Goal: Task Accomplishment & Management: Use online tool/utility

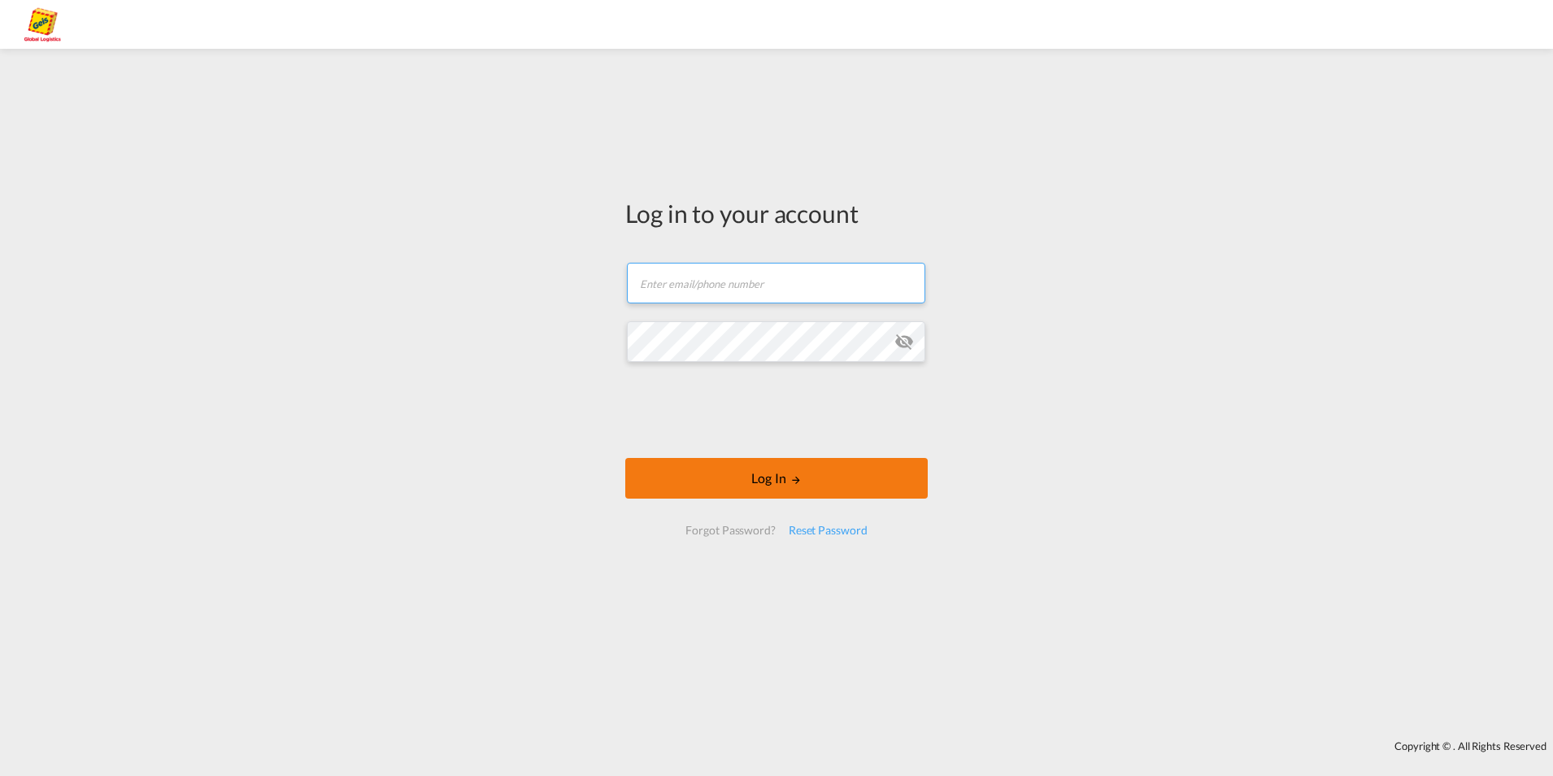
type input "felix.lund@geis-group.de"
click at [835, 486] on button "Log In" at bounding box center [776, 478] width 302 height 41
